Goal: Task Accomplishment & Management: Manage account settings

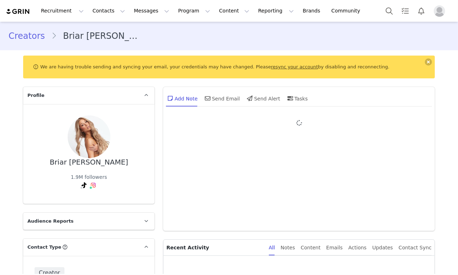
type input "+1 ([GEOGRAPHIC_DATA])"
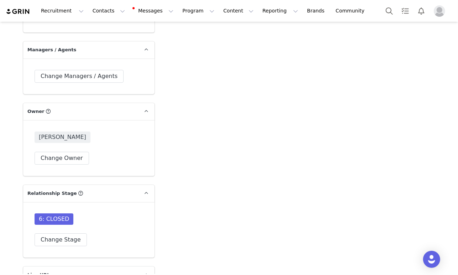
scroll to position [1674, 0]
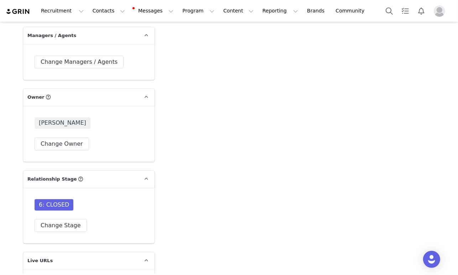
click at [37, 219] on button "Change Stage" at bounding box center [61, 225] width 52 height 13
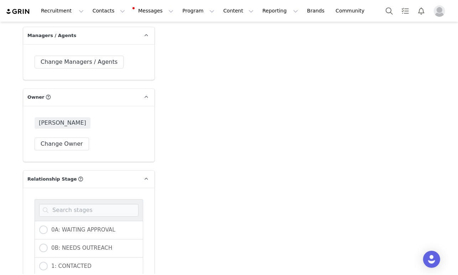
click at [56, 199] on div at bounding box center [89, 210] width 109 height 22
click at [56, 204] on input at bounding box center [88, 210] width 99 height 13
type input "co"
click at [38, 221] on div "1: CONTACTED" at bounding box center [89, 230] width 109 height 19
click at [40, 225] on span at bounding box center [43, 229] width 9 height 9
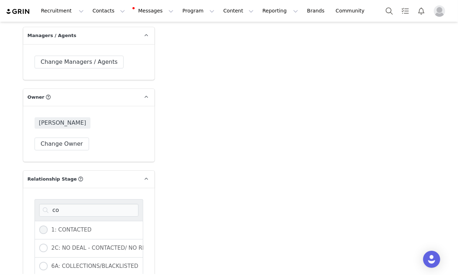
click at [40, 225] on input "1: CONTACTED" at bounding box center [43, 229] width 9 height 9
radio input "true"
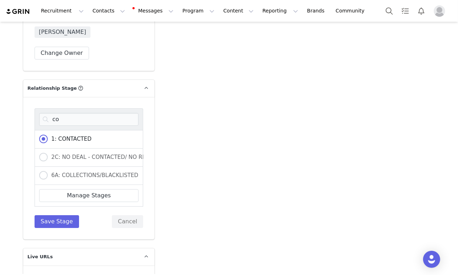
scroll to position [1765, 0]
click at [41, 214] on button "Save Stage" at bounding box center [57, 220] width 45 height 13
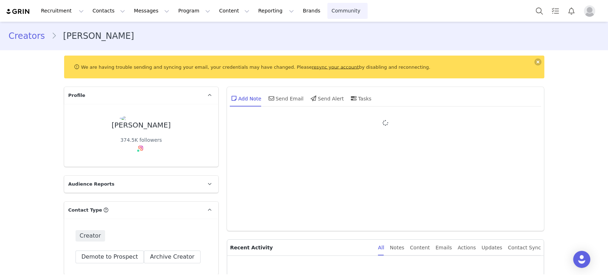
type input "+1 ([GEOGRAPHIC_DATA])"
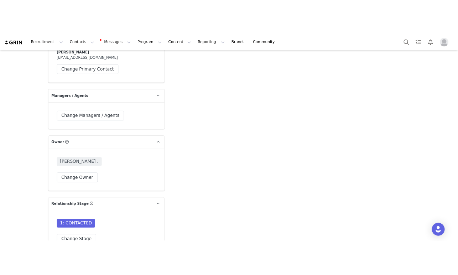
scroll to position [1530, 0]
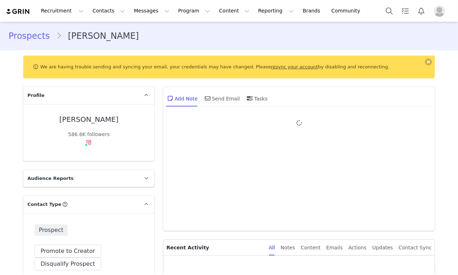
type input "julianaherz"
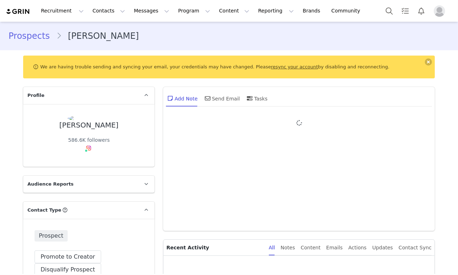
type input "+1 ([GEOGRAPHIC_DATA])"
type input "julianaherz"
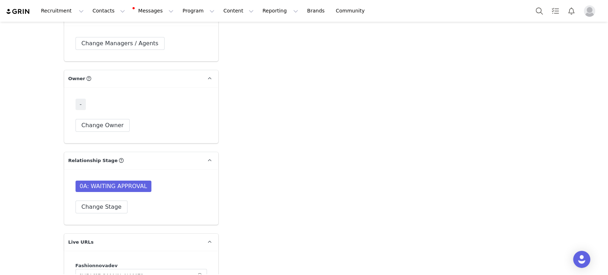
scroll to position [1636, 0]
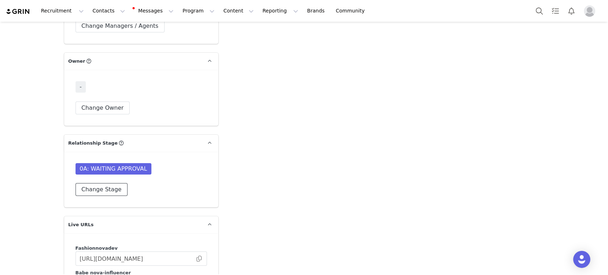
click at [90, 183] on button "Change Stage" at bounding box center [101, 189] width 52 height 13
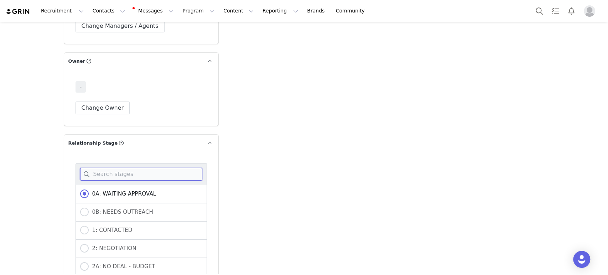
click at [109, 168] on input at bounding box center [141, 174] width 122 height 13
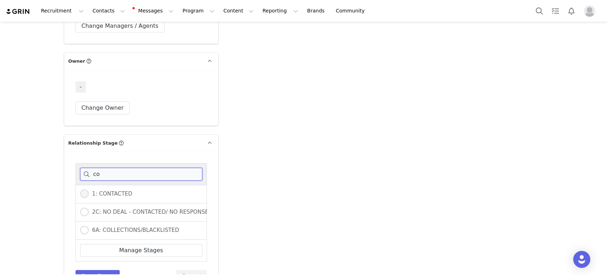
type input "co"
click at [89, 191] on span "1: CONTACTED" at bounding box center [111, 194] width 44 height 6
click at [87, 189] on input "1: CONTACTED" at bounding box center [84, 193] width 9 height 9
radio input "true"
click at [85, 270] on button "Save Stage" at bounding box center [97, 276] width 45 height 13
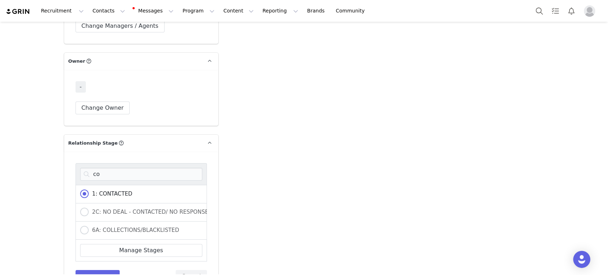
type input "julianaherz"
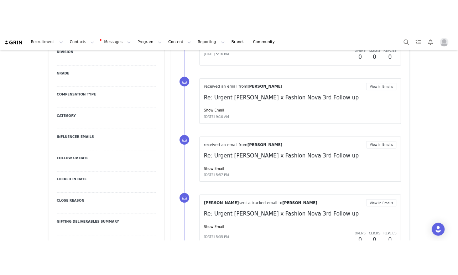
scroll to position [601, 0]
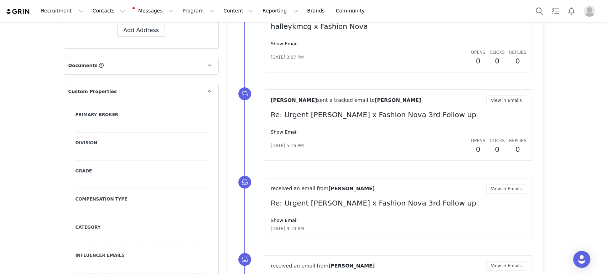
click at [105, 120] on div at bounding box center [140, 126] width 131 height 13
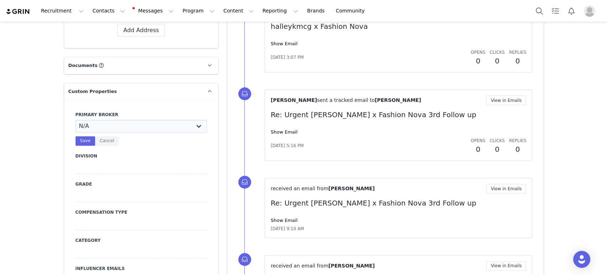
click at [105, 120] on select "N/A Erin Stephanie Jasmine Hedy Bre Evelyn Pacey Jonny Alex Ashley Mike Chabely…" at bounding box center [140, 126] width 131 height 13
select select "Erin"
click at [75, 120] on select "N/A Erin Stephanie Jasmine Hedy Bre Evelyn Pacey Jonny Alex Ashley Mike Chabely…" at bounding box center [140, 126] width 131 height 13
click at [80, 136] on button "Save" at bounding box center [85, 141] width 20 height 10
type input "julianaherz"
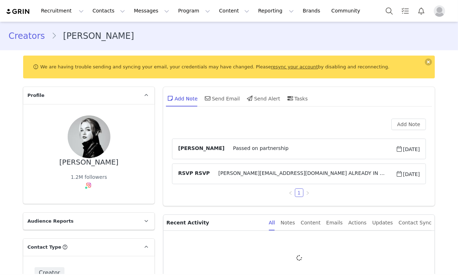
type input "+1 ([GEOGRAPHIC_DATA])"
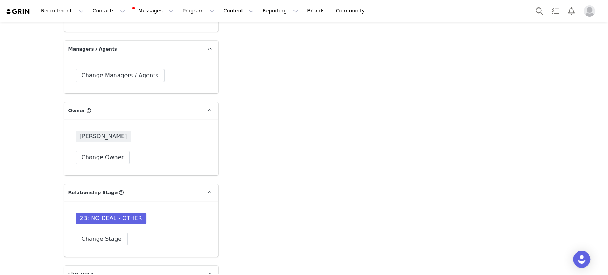
scroll to position [1664, 0]
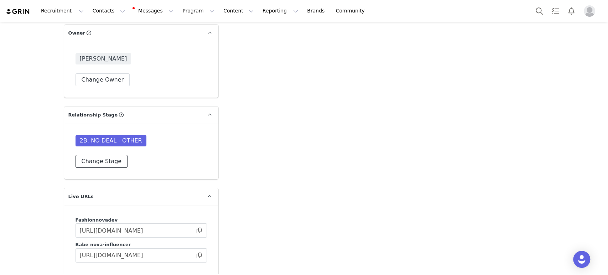
click at [84, 155] on button "Change Stage" at bounding box center [101, 161] width 52 height 13
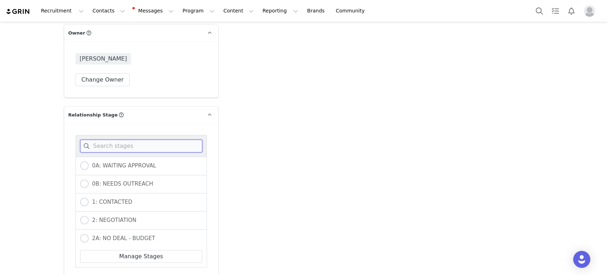
click at [100, 140] on input at bounding box center [141, 146] width 122 height 13
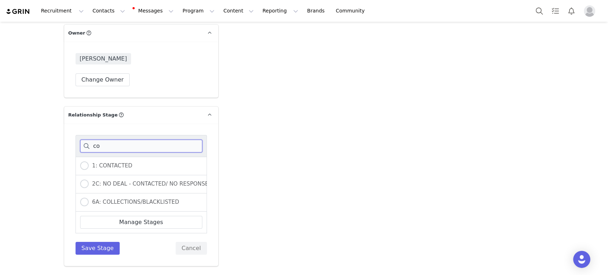
type input "co"
click at [97, 142] on div "co" at bounding box center [140, 146] width 131 height 22
click at [96, 157] on div "1: CONTACTED" at bounding box center [140, 166] width 131 height 19
click at [94, 161] on label "1: CONTACTED" at bounding box center [106, 165] width 52 height 9
click at [89, 161] on input "1: CONTACTED" at bounding box center [84, 165] width 9 height 9
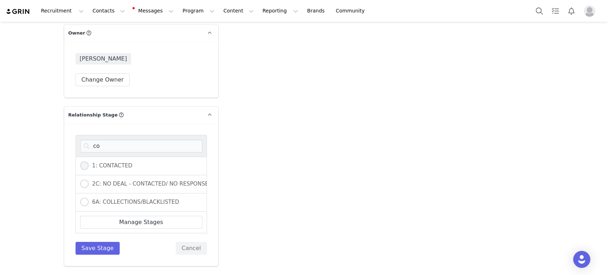
radio input "true"
click at [91, 242] on button "Save Stage" at bounding box center [97, 248] width 45 height 13
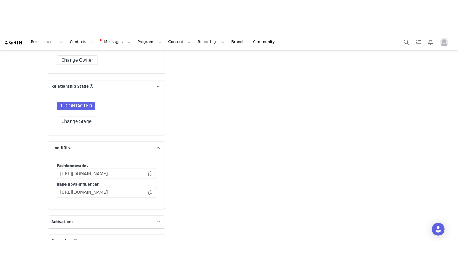
scroll to position [1713, 0]
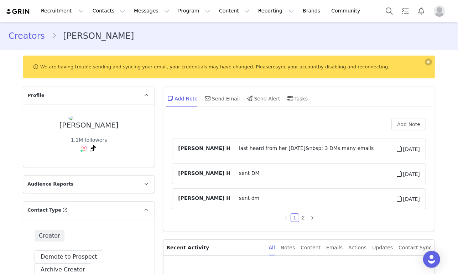
type input "+44 ([GEOGRAPHIC_DATA])"
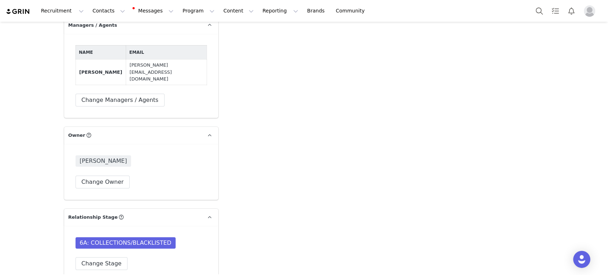
scroll to position [1659, 0]
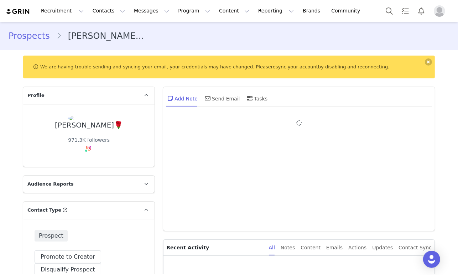
type input "+1 ([GEOGRAPHIC_DATA])"
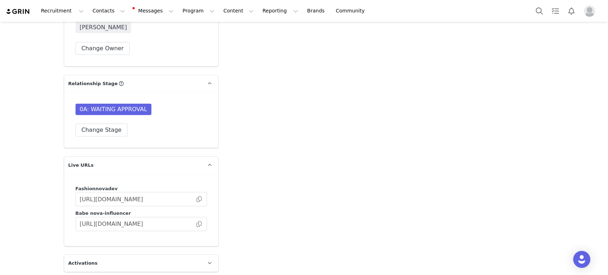
scroll to position [1771, 0]
click at [95, 122] on button "Change Stage" at bounding box center [101, 128] width 52 height 13
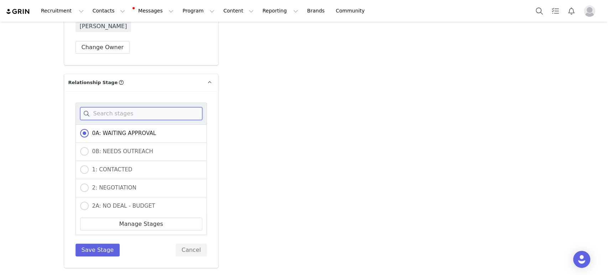
click at [100, 107] on input at bounding box center [141, 113] width 122 height 13
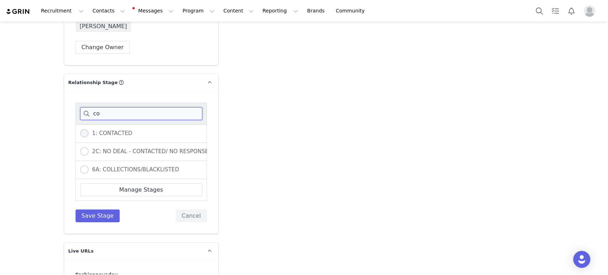
type input "co"
click at [92, 129] on label "1: CONTACTED" at bounding box center [106, 133] width 52 height 9
click at [89, 129] on input "1: CONTACTED" at bounding box center [84, 133] width 9 height 9
radio input "true"
click at [85, 185] on div "co 1: CONTACTED 2C: NO DEAL - CONTACTED/ NO RESPONSE 6A: COLLECTIONS/BLACKLISTE…" at bounding box center [140, 163] width 131 height 120
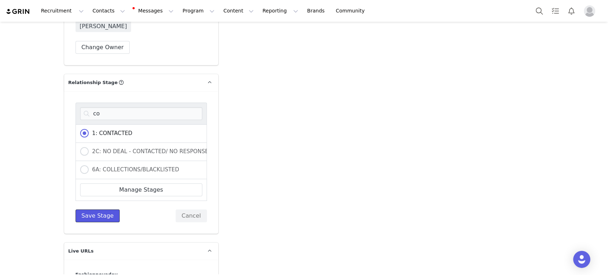
click at [85, 209] on button "Save Stage" at bounding box center [97, 215] width 45 height 13
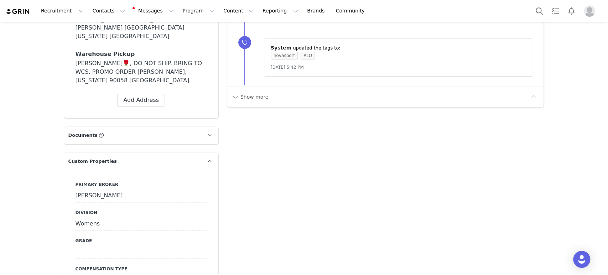
scroll to position [621, 0]
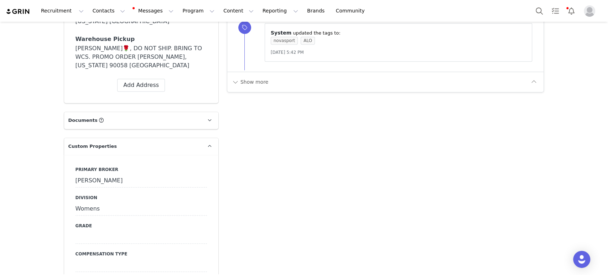
click at [134, 174] on div "Dominique" at bounding box center [140, 180] width 131 height 13
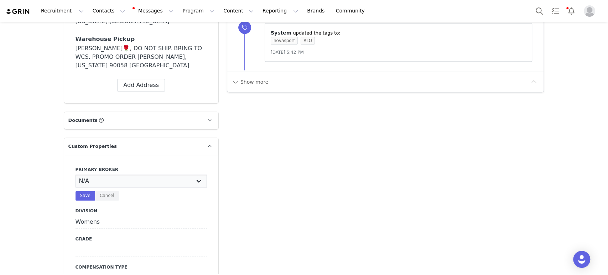
click at [134, 174] on select "N/A Erin Stephanie Jasmine Hedy Bre Evelyn Pacey Jonny Alex Ashley Mike Chabely…" at bounding box center [140, 180] width 131 height 13
select select "[PERSON_NAME]"
click at [75, 174] on select "N/A Erin Stephanie Jasmine Hedy Bre Evelyn Pacey Jonny Alex Ashley Mike Chabely…" at bounding box center [140, 180] width 131 height 13
click at [78, 191] on button "Save" at bounding box center [85, 196] width 20 height 10
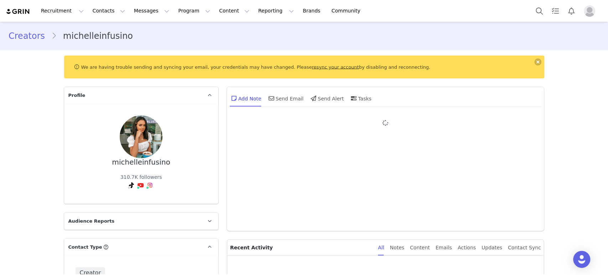
type input "+1 (United States)"
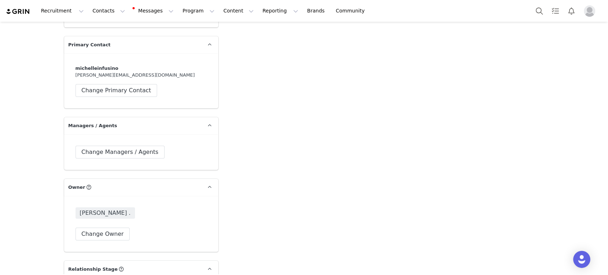
scroll to position [1587, 0]
